Goal: Information Seeking & Learning: Learn about a topic

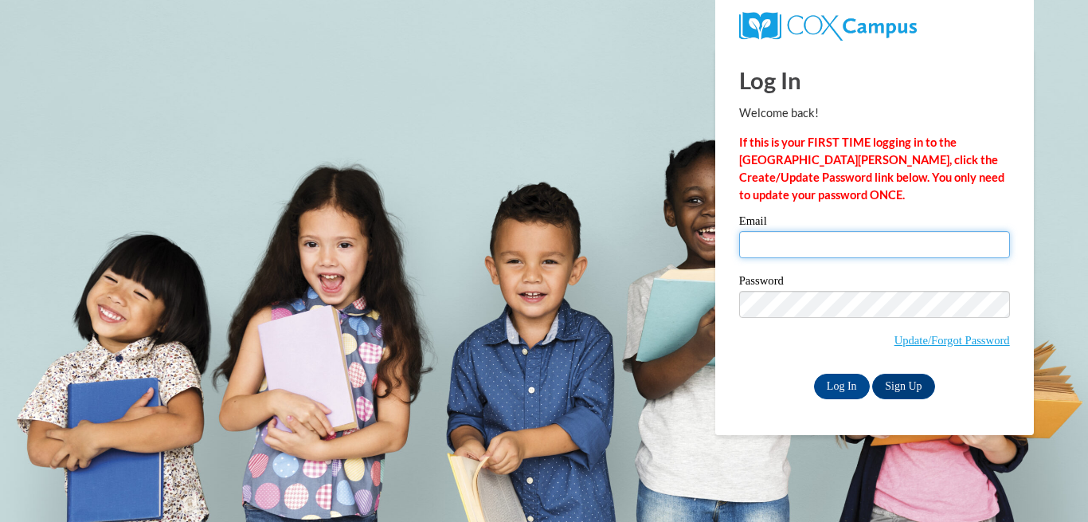
click at [768, 247] on input "Email" at bounding box center [874, 244] width 271 height 27
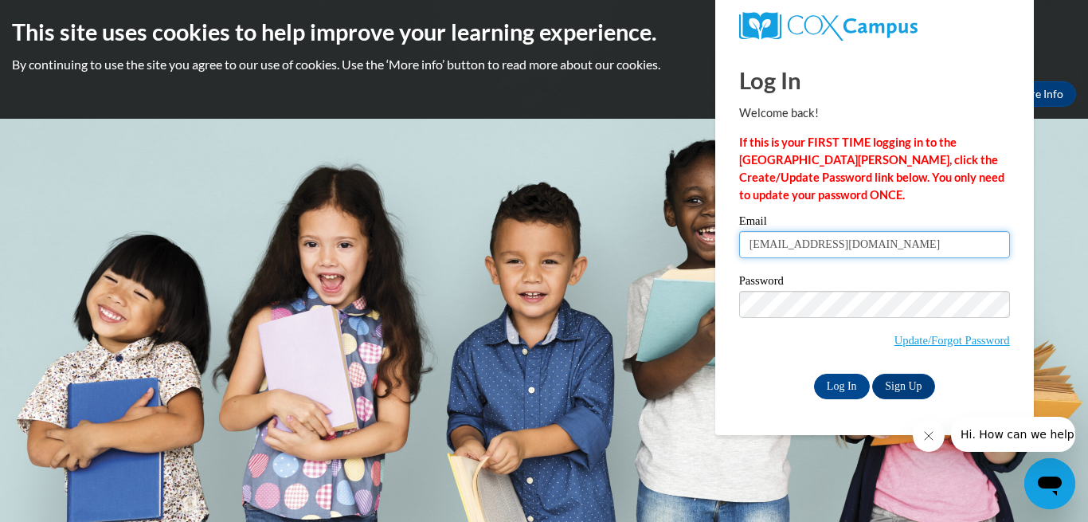
type input "mmason@miltonps.org"
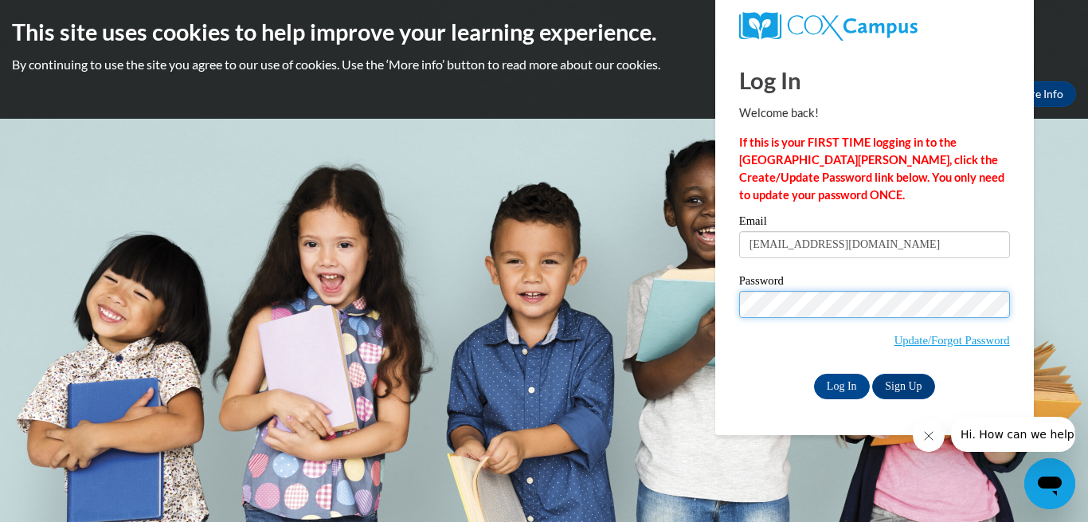
click at [814, 373] on input "Log In" at bounding box center [842, 385] width 56 height 25
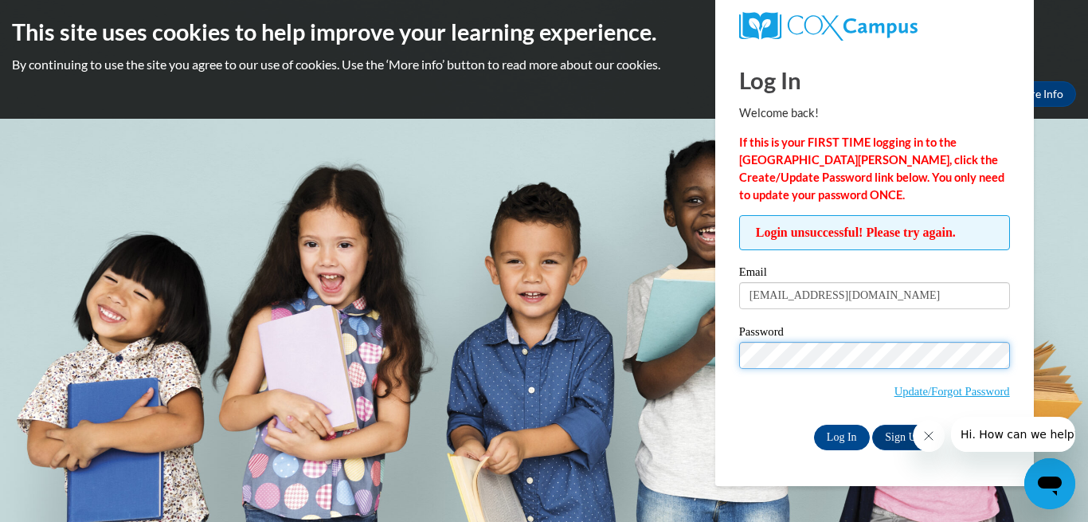
click at [814, 424] on input "Log In" at bounding box center [842, 436] width 56 height 25
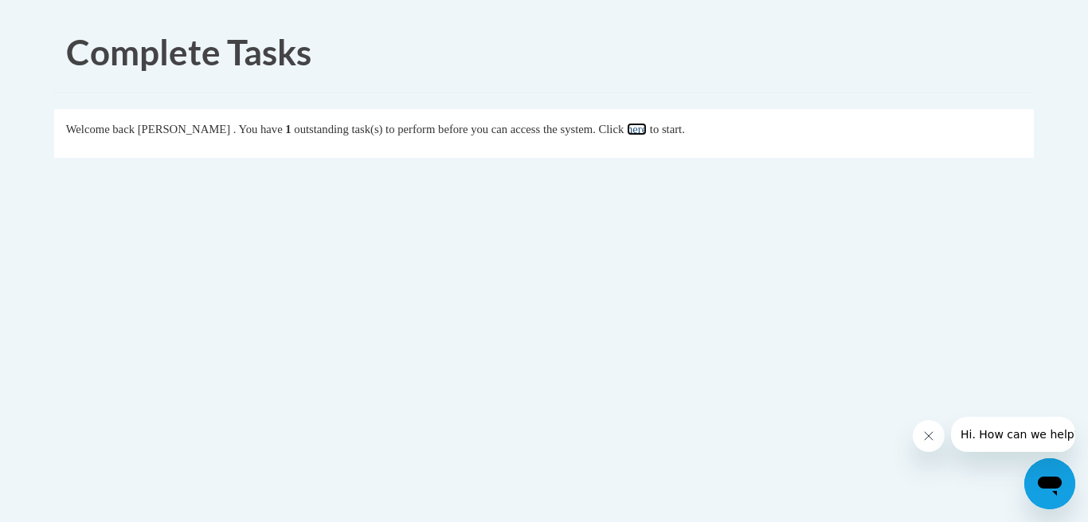
click at [647, 124] on link "here" at bounding box center [637, 129] width 20 height 13
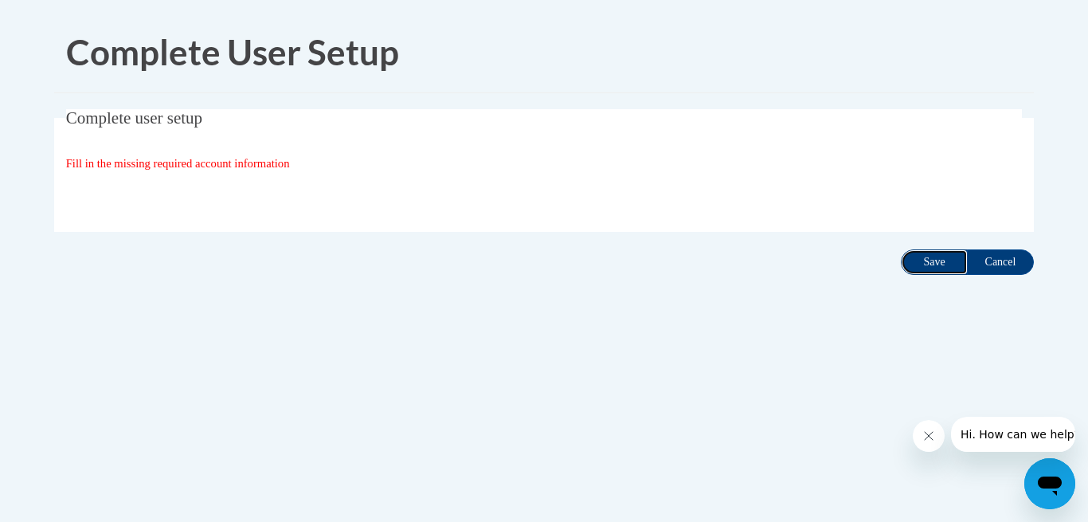
click at [942, 256] on input "Save" at bounding box center [934, 261] width 67 height 25
click at [942, 258] on input "Save" at bounding box center [934, 261] width 67 height 25
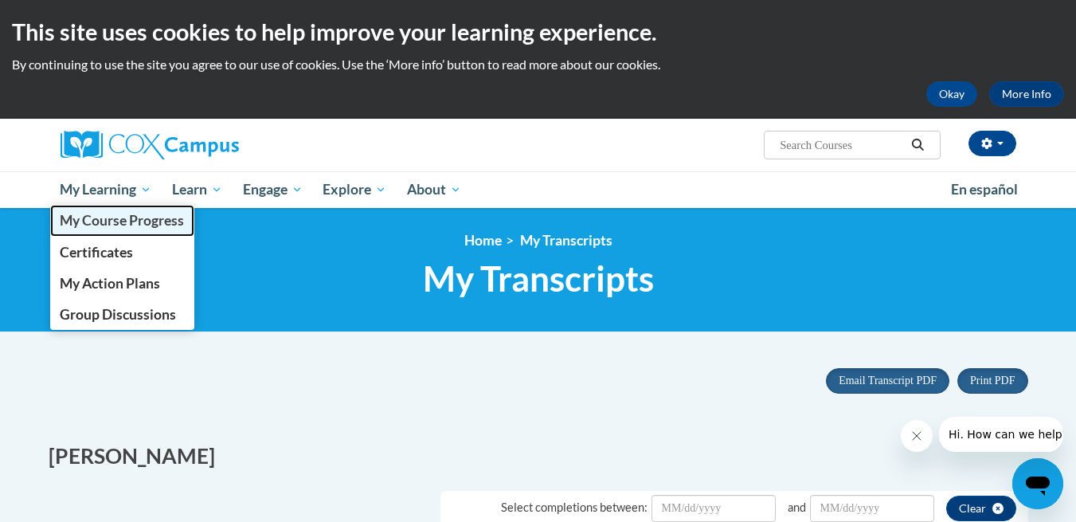
click at [111, 223] on span "My Course Progress" at bounding box center [122, 220] width 124 height 17
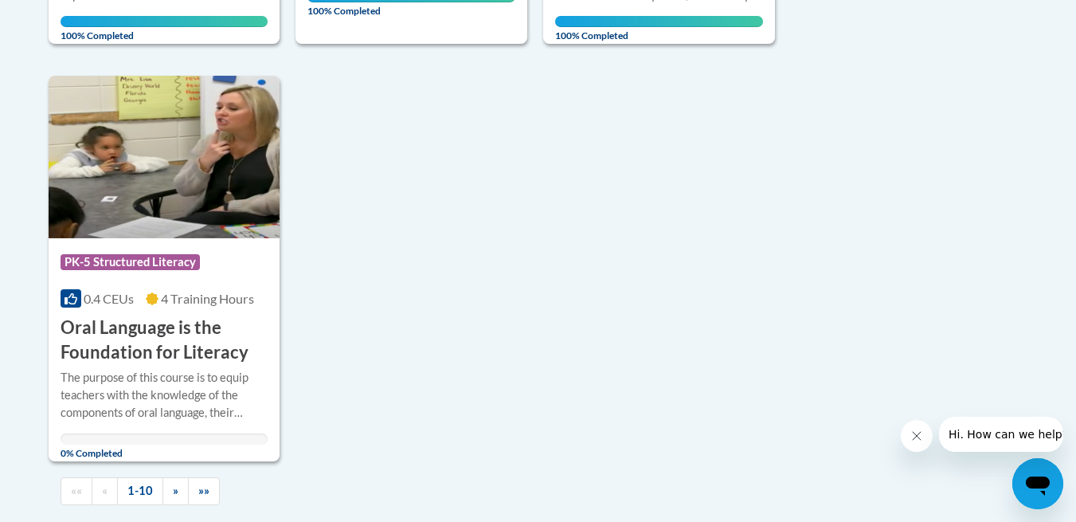
scroll to position [1556, 0]
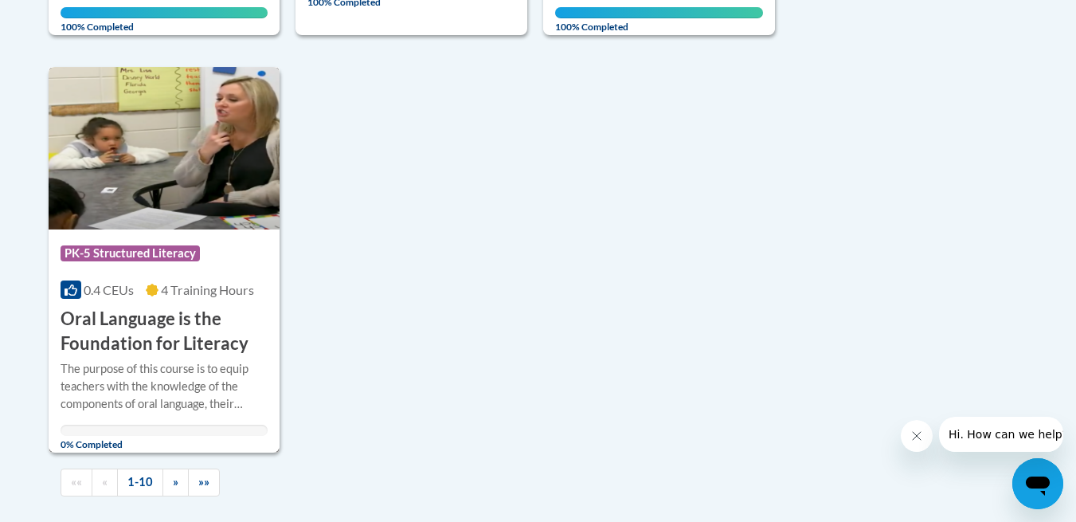
click at [189, 313] on h3 "Oral Language is the Foundation for Literacy" at bounding box center [165, 331] width 208 height 49
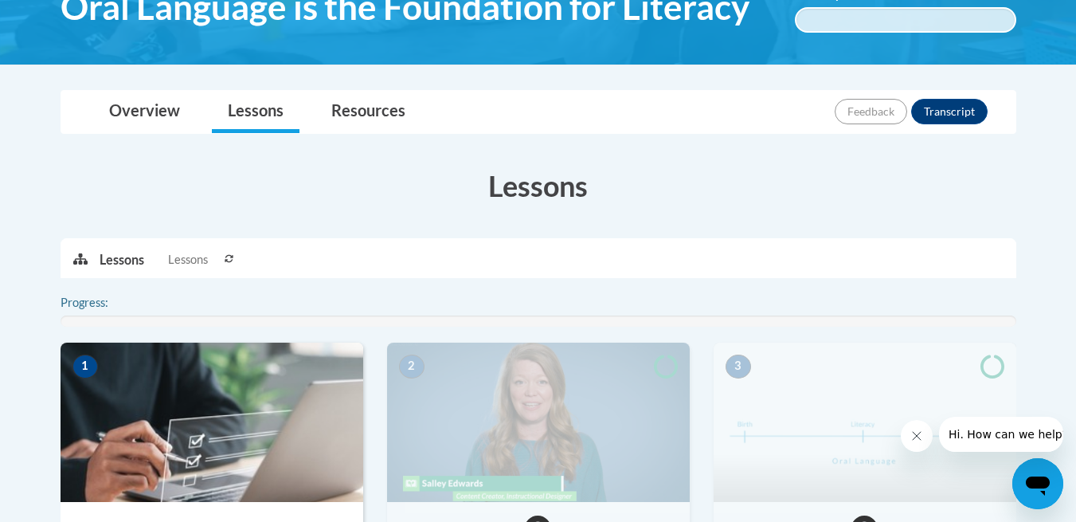
scroll to position [319, 0]
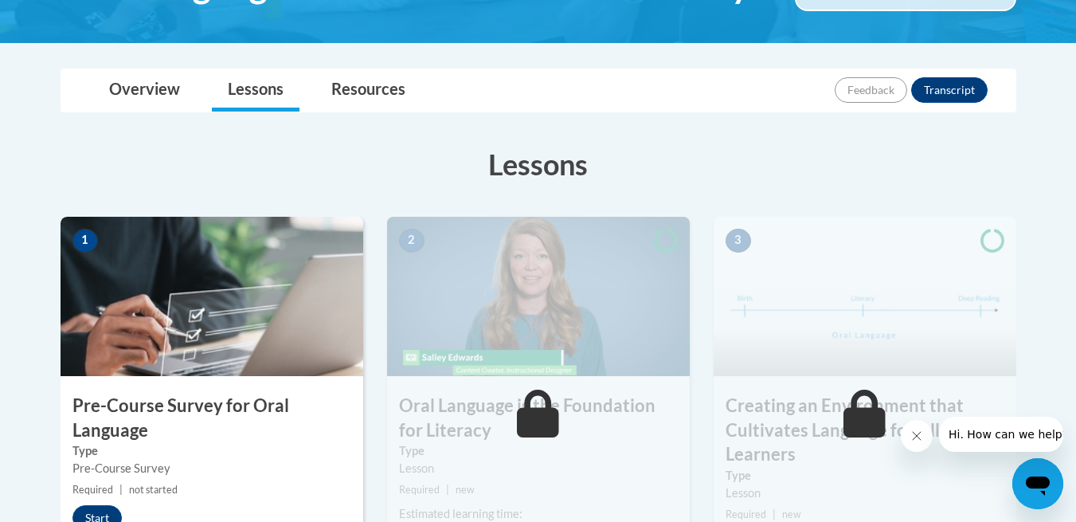
click at [221, 403] on h3 "Pre-Course Survey for Oral Language" at bounding box center [212, 417] width 303 height 49
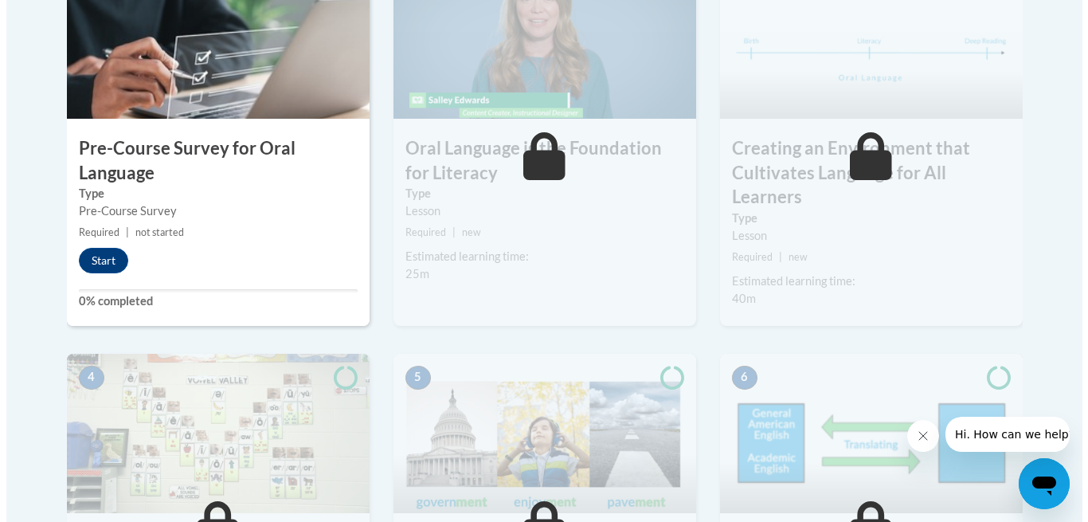
scroll to position [637, 0]
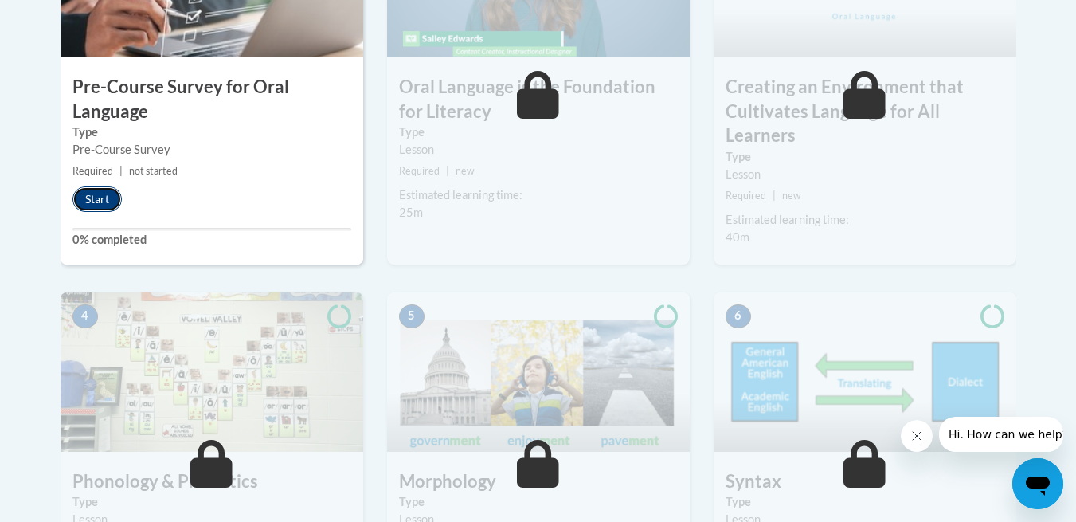
click at [104, 199] on button "Start" at bounding box center [96, 198] width 49 height 25
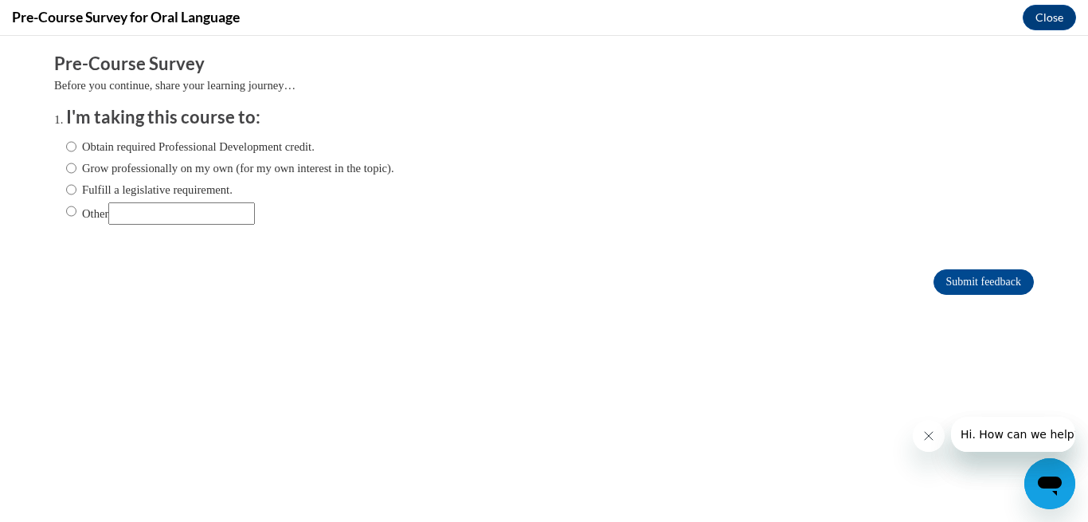
scroll to position [0, 0]
click at [66, 211] on input "Other" at bounding box center [71, 211] width 10 height 18
radio input "true"
click at [129, 211] on input "Other" at bounding box center [181, 213] width 147 height 22
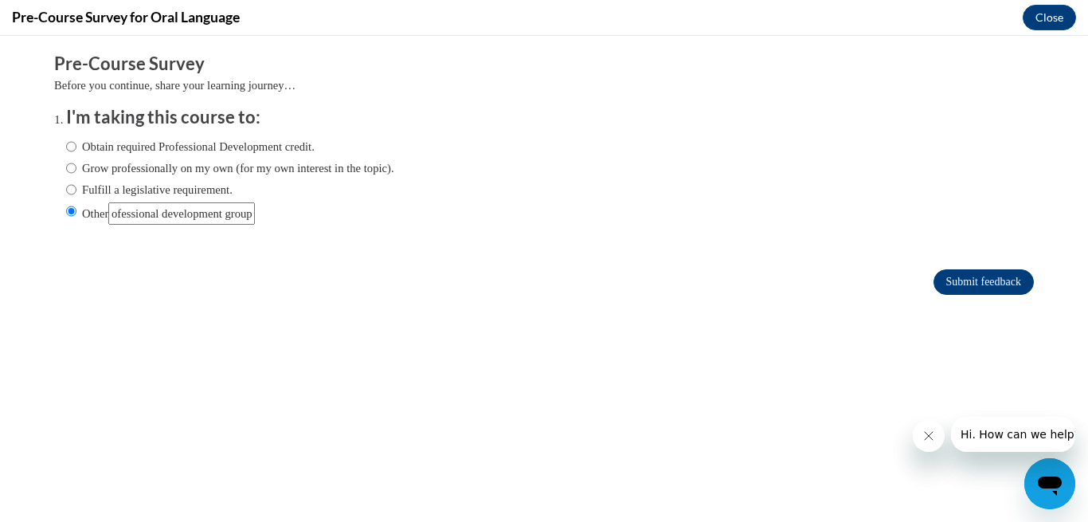
type input "School based professional development group"
click at [980, 283] on input "Submit feedback" at bounding box center [983, 281] width 100 height 25
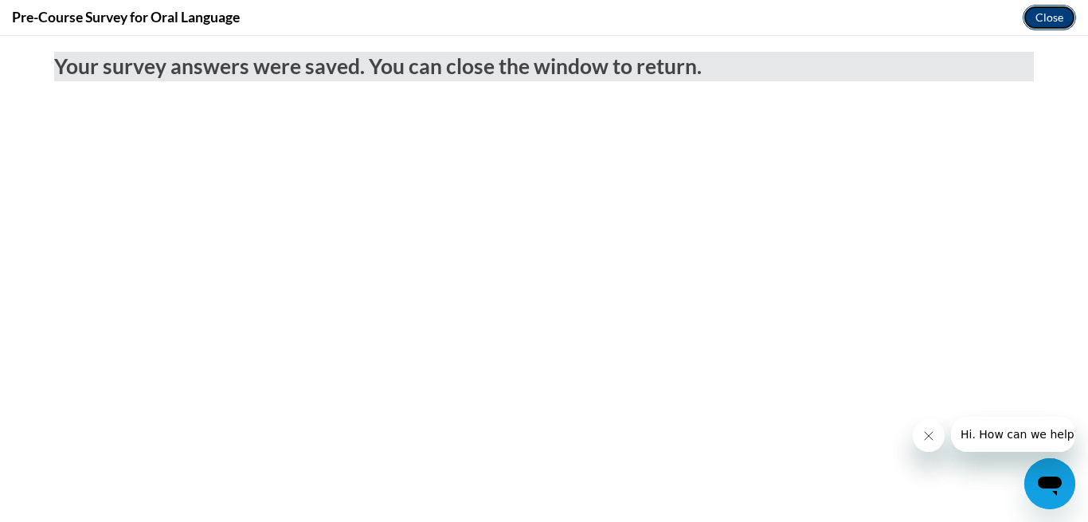
click at [1050, 17] on button "Close" at bounding box center [1048, 17] width 53 height 25
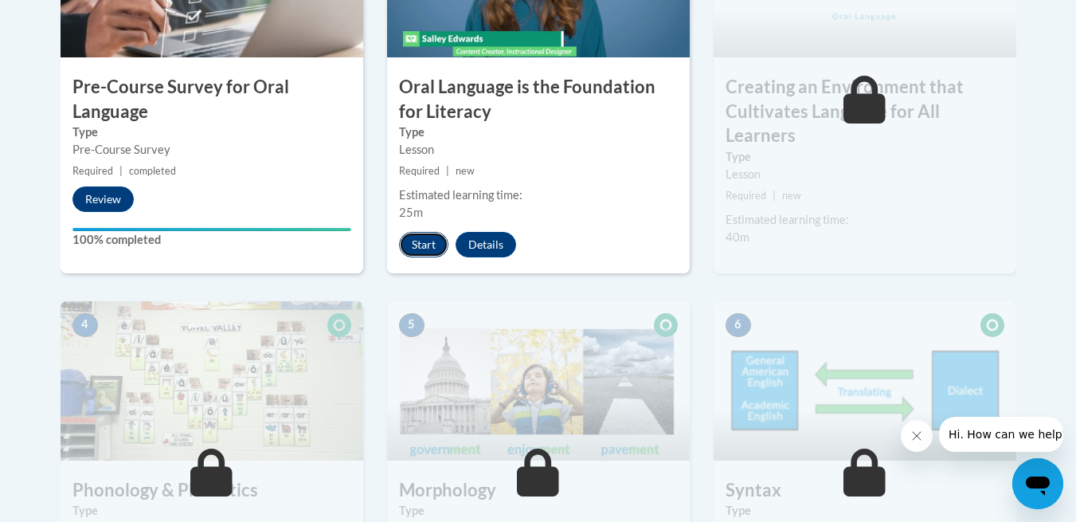
click at [427, 244] on button "Start" at bounding box center [423, 244] width 49 height 25
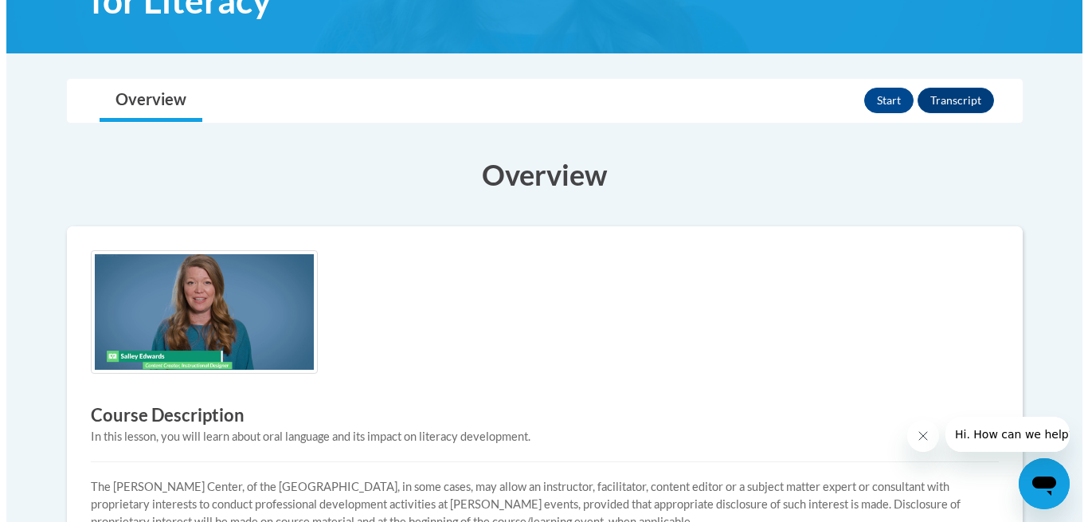
scroll to position [319, 0]
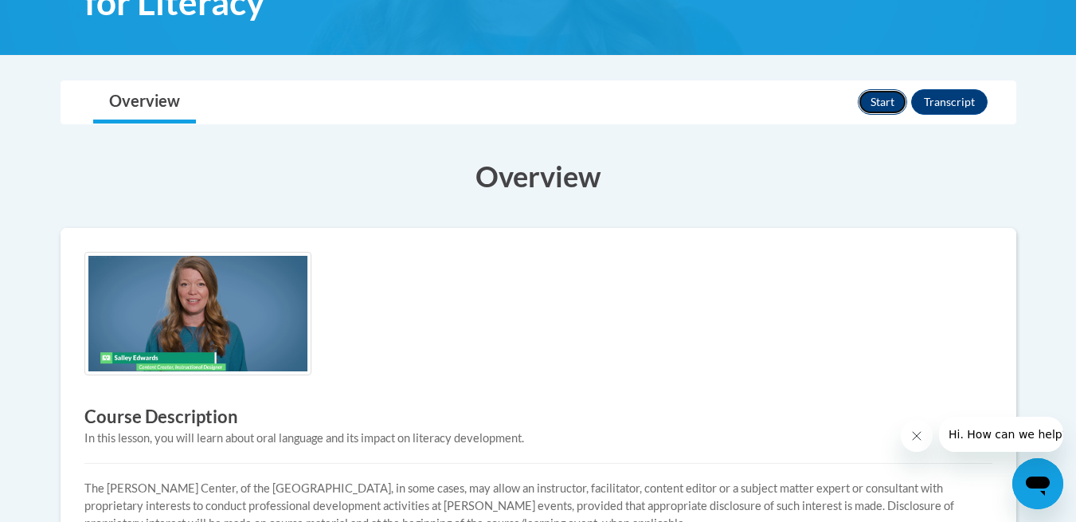
click at [874, 105] on button "Start" at bounding box center [882, 101] width 49 height 25
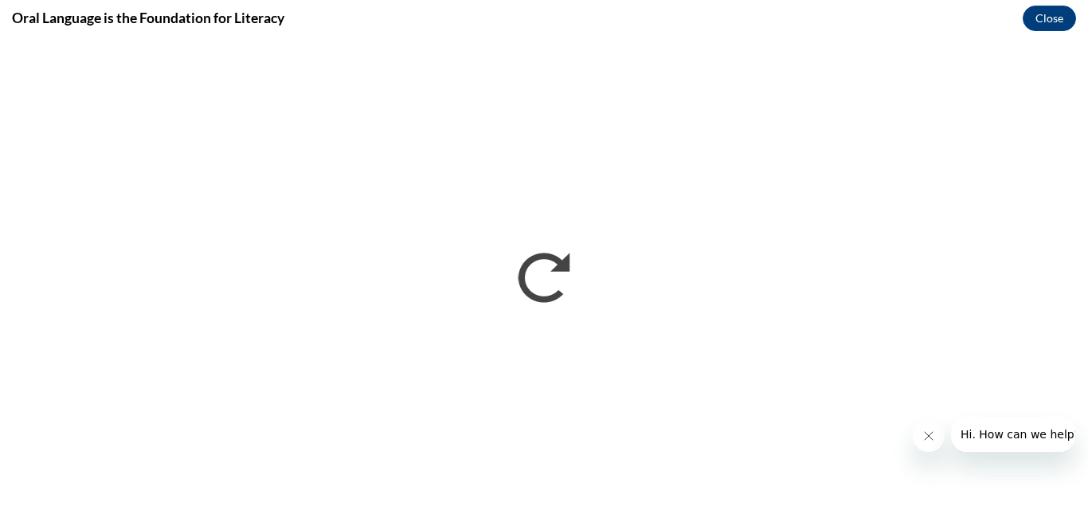
scroll to position [0, 0]
